Goal: Download file/media

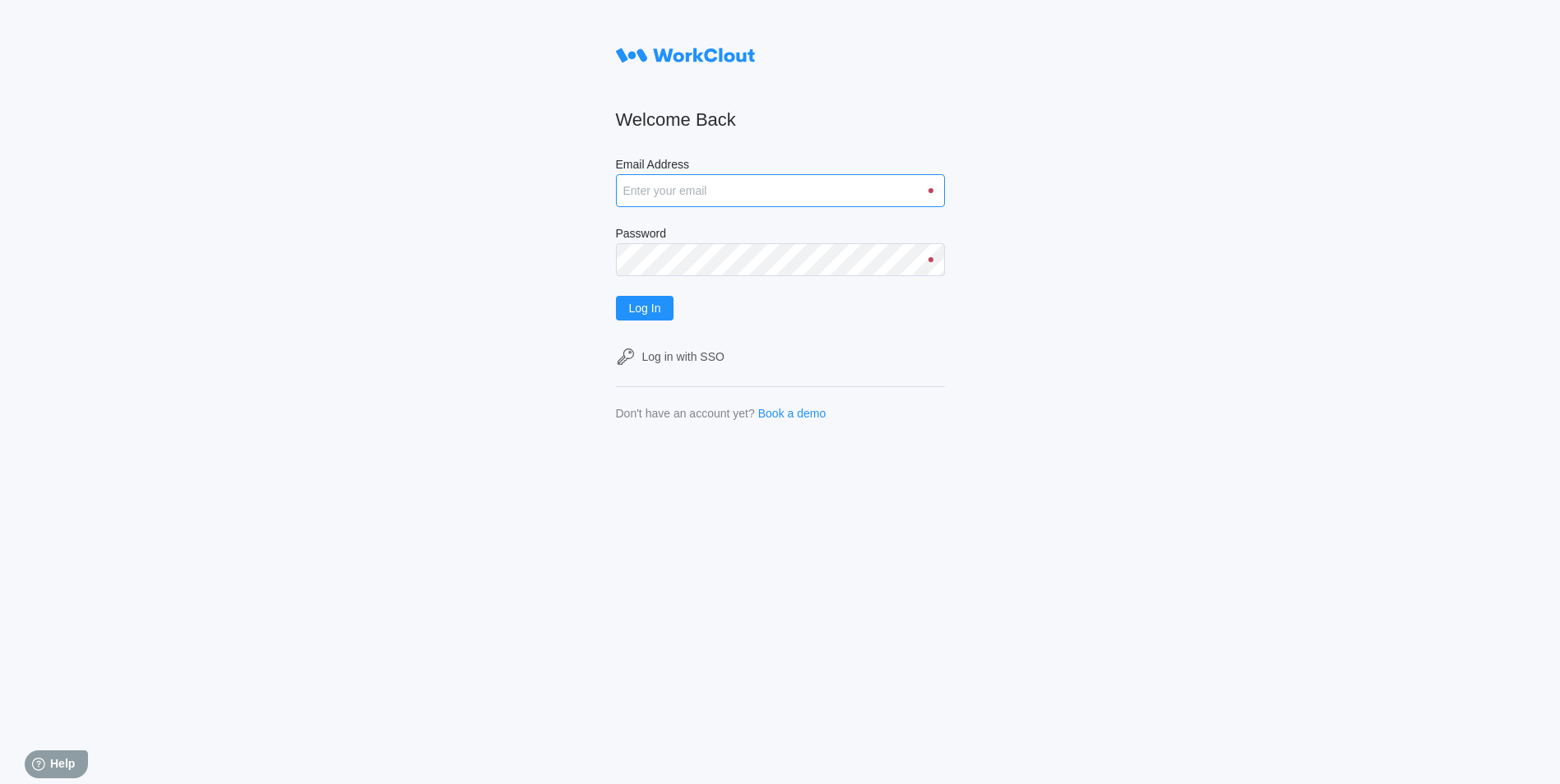
drag, startPoint x: 684, startPoint y: 188, endPoint x: 683, endPoint y: 200, distance: 12.0
click at [684, 188] on input "Email Address" at bounding box center [780, 191] width 329 height 33
type input "justinsampel@gmail.com"
click at [616, 296] on button "Log In" at bounding box center [645, 308] width 59 height 24
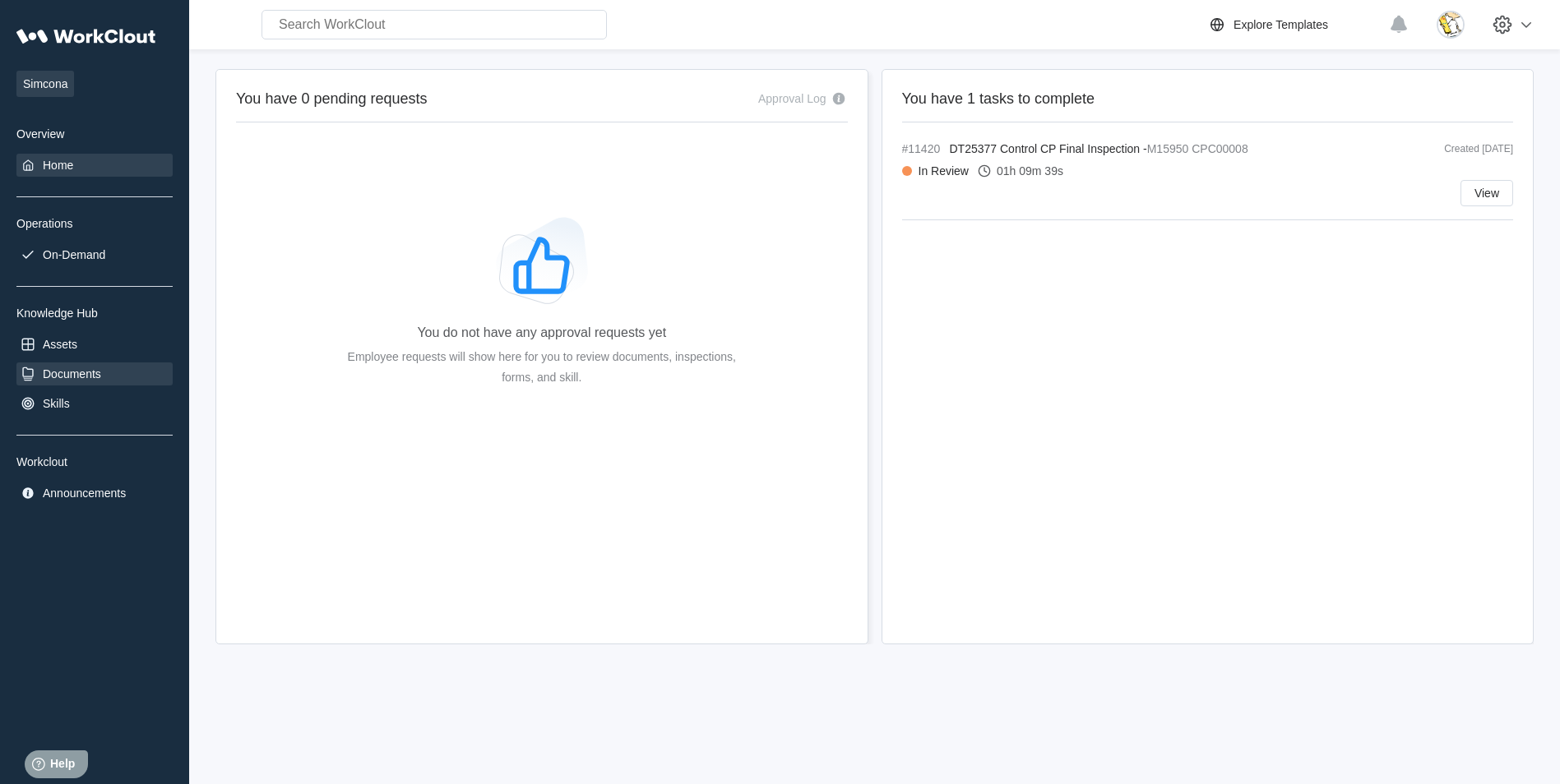
click at [104, 371] on div "Documents" at bounding box center [95, 374] width 157 height 23
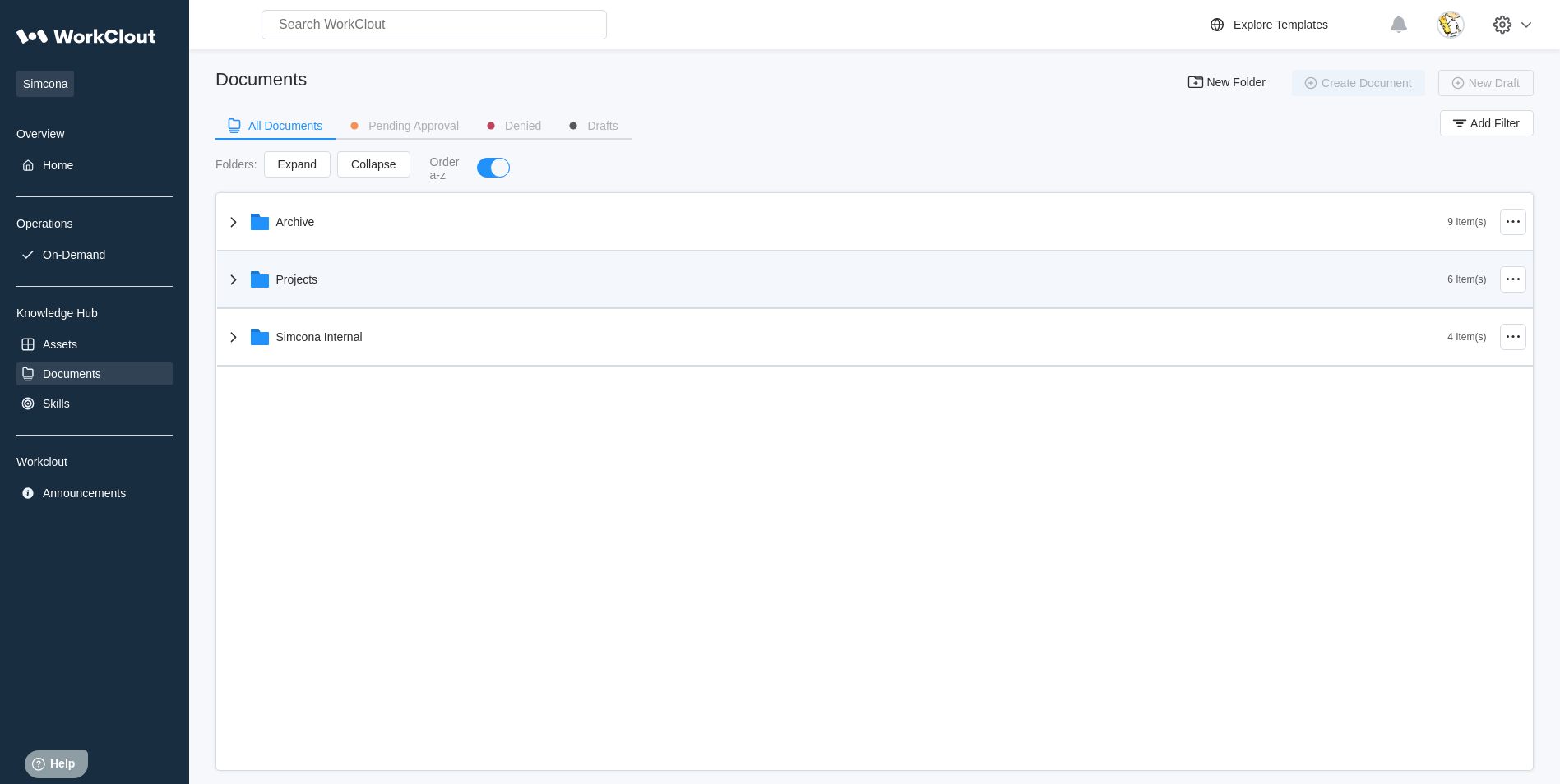
click at [356, 280] on div "Projects" at bounding box center [835, 279] width 1224 height 42
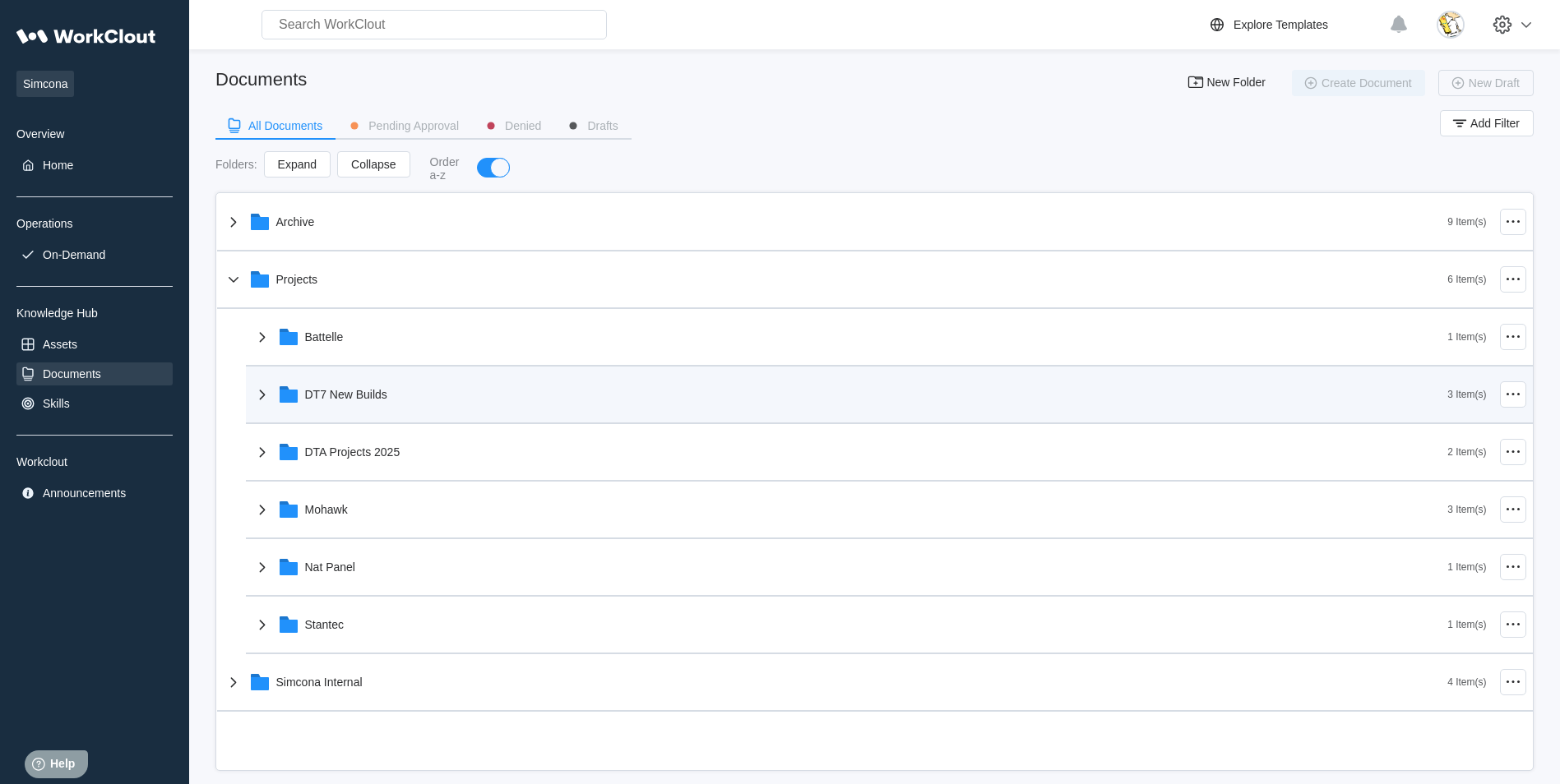
click at [326, 391] on div "DT7 New Builds" at bounding box center [346, 394] width 82 height 14
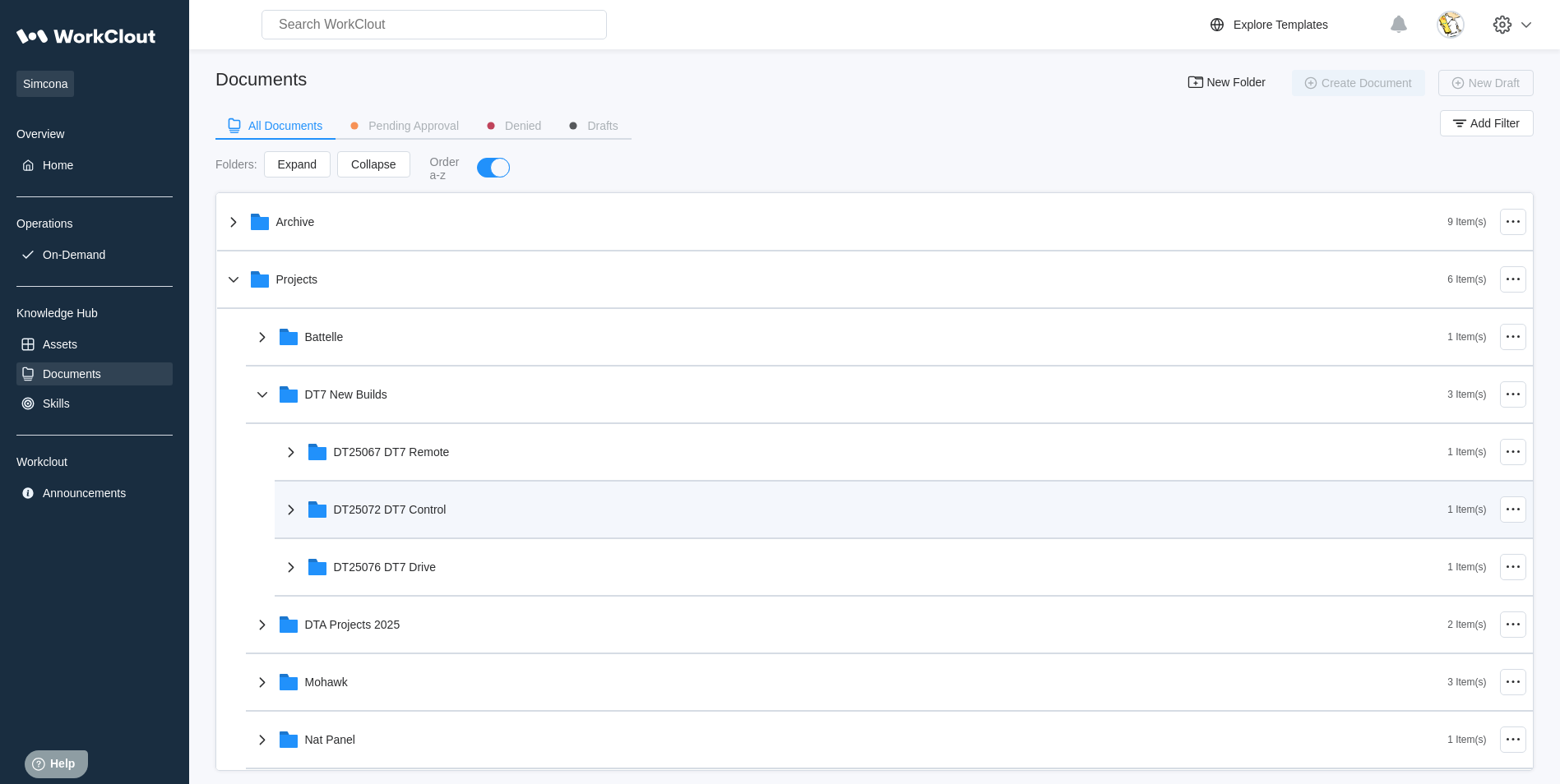
click at [438, 526] on div "DT25072 DT7 Control" at bounding box center [864, 509] width 1167 height 42
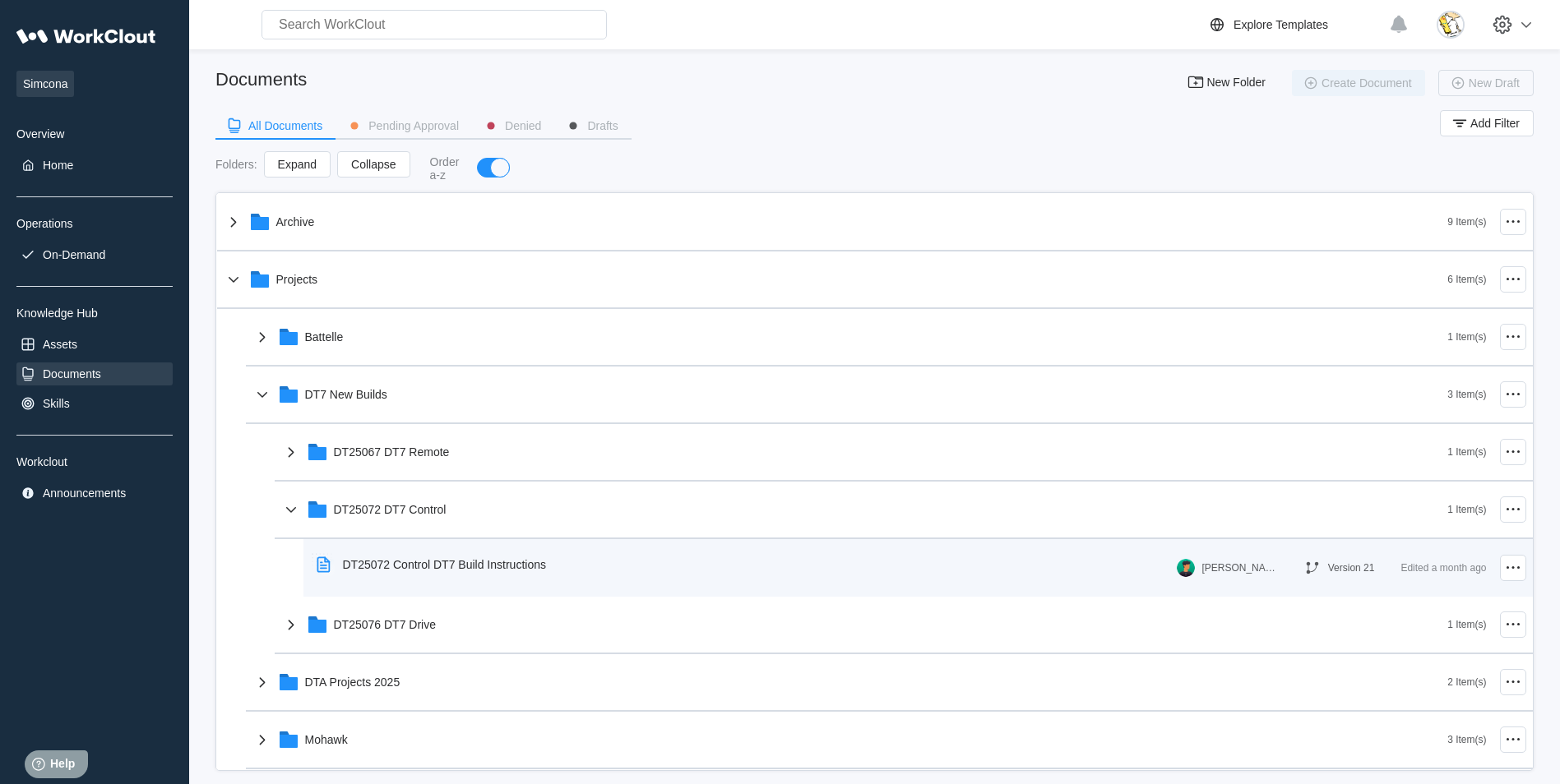
click at [457, 565] on div "DT25072 Control DT7 Build Instructions" at bounding box center [445, 564] width 203 height 14
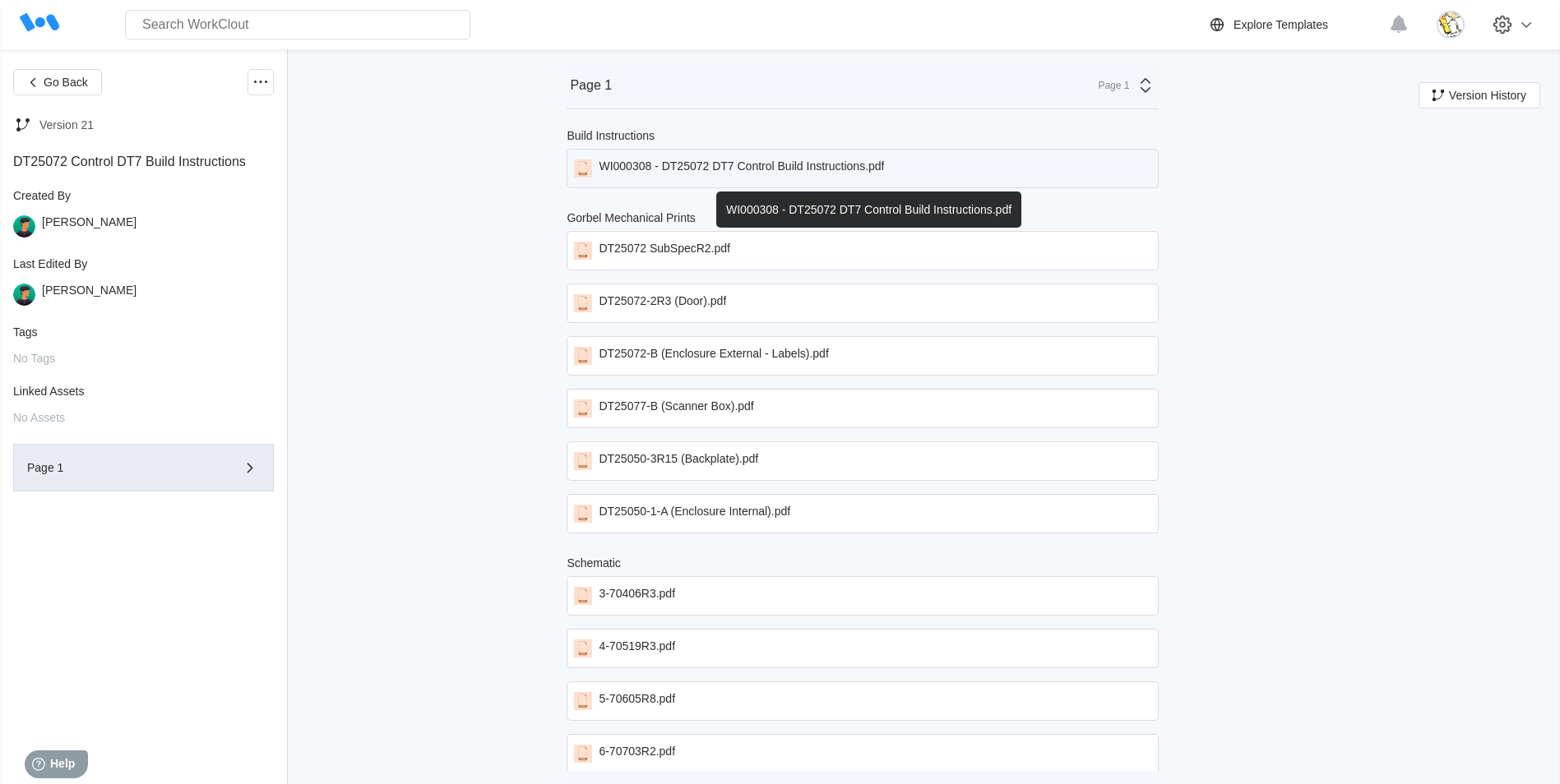
click at [742, 171] on div "WI000308 - DT25072 DT7 Control Build Instructions.pdf" at bounding box center [741, 168] width 285 height 18
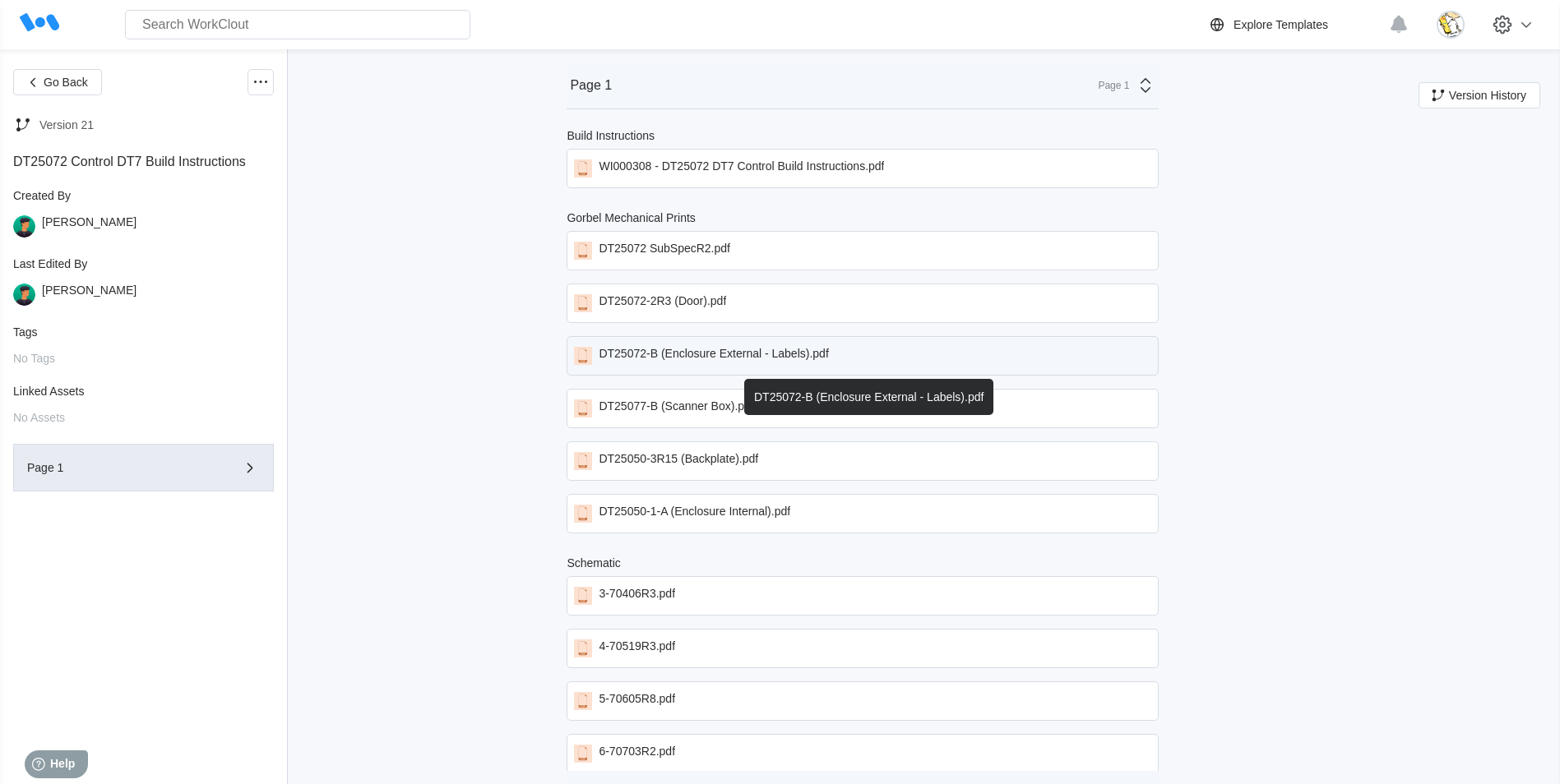
click at [703, 354] on div "DT25072-B (Enclosure External - Labels).pdf" at bounding box center [713, 356] width 230 height 18
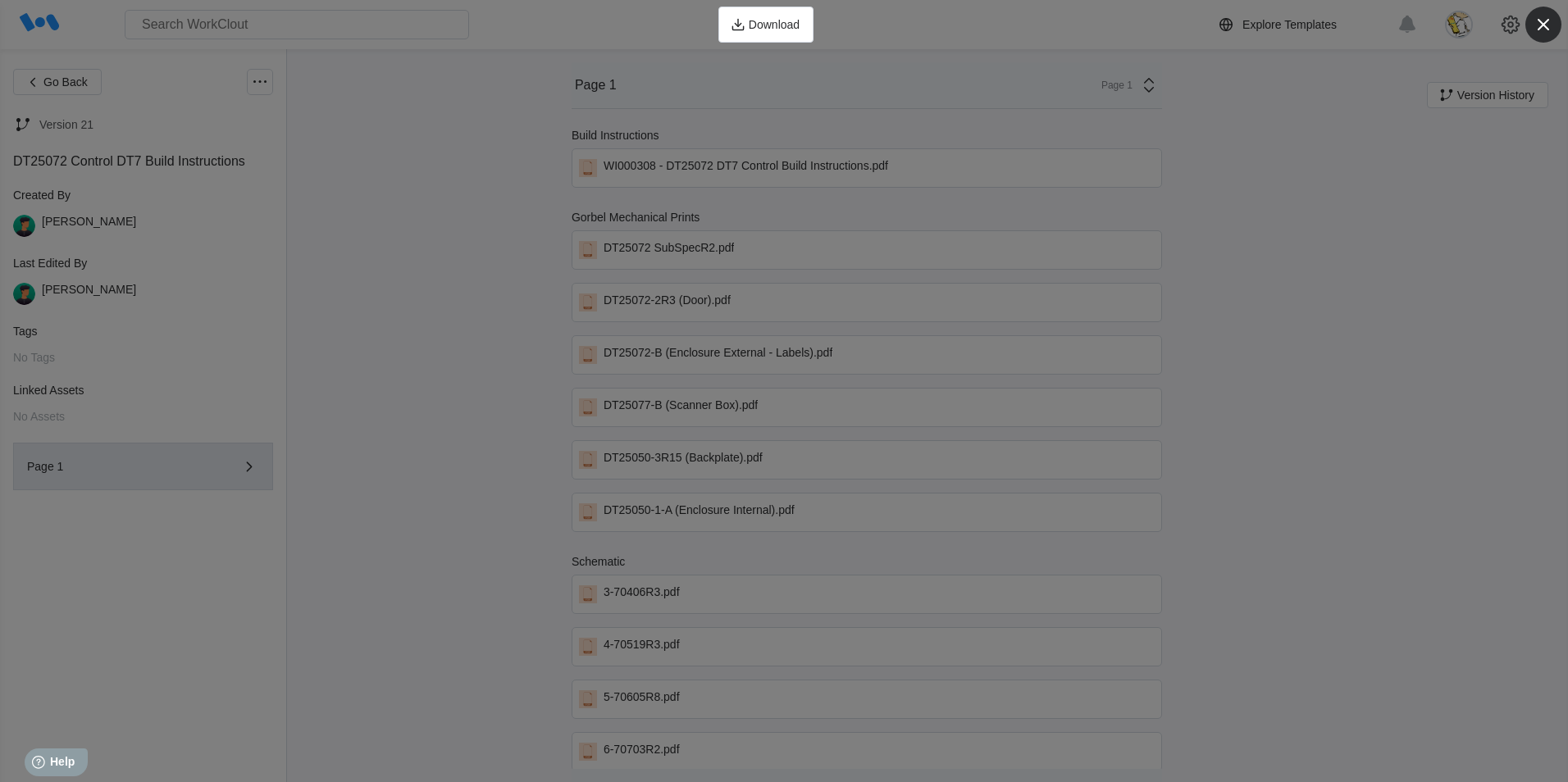
click at [1538, 23] on icon "button" at bounding box center [1544, 25] width 23 height 23
